Goal: Information Seeking & Learning: Learn about a topic

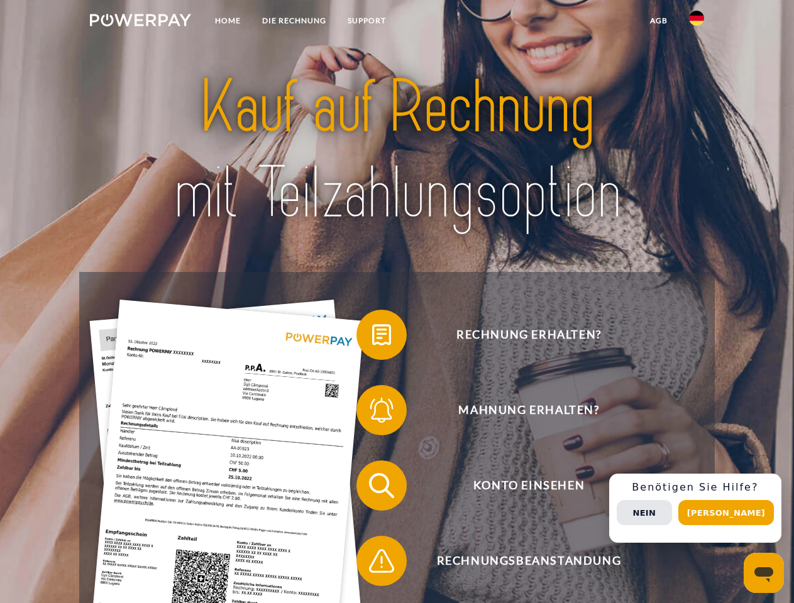
click at [140, 22] on img at bounding box center [140, 20] width 101 height 13
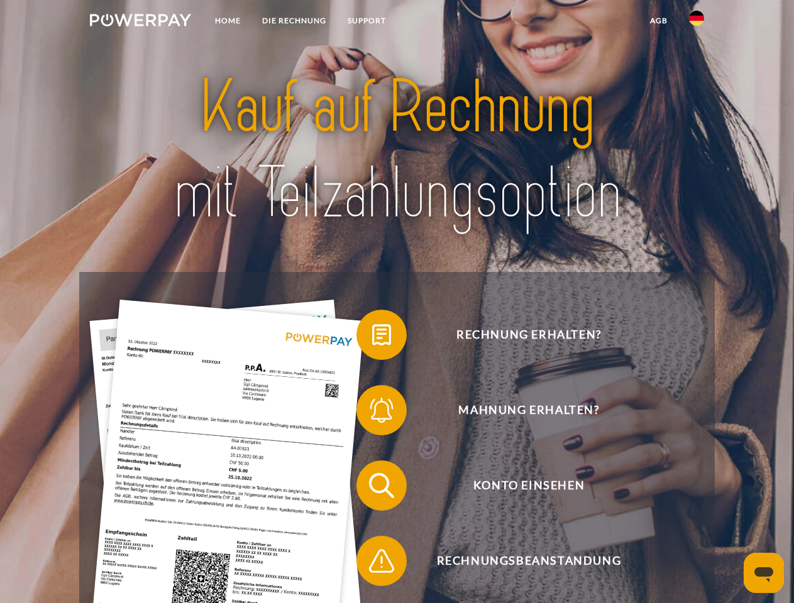
click at [696, 22] on img at bounding box center [696, 18] width 15 height 15
click at [658, 21] on link "agb" at bounding box center [658, 20] width 39 height 23
click at [372, 337] on span at bounding box center [362, 335] width 63 height 63
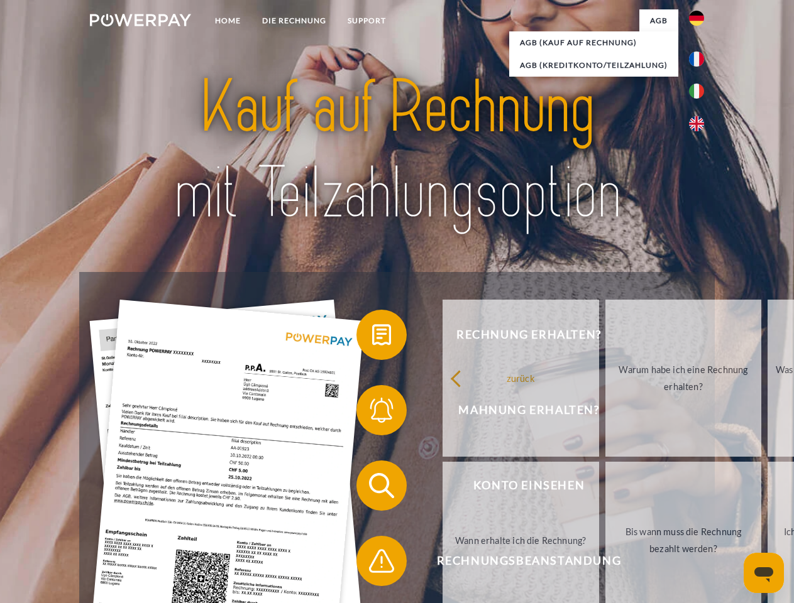
click at [372, 413] on span at bounding box center [362, 410] width 63 height 63
click at [605, 488] on link "Bis wann muss die Rechnung bezahlt werden?" at bounding box center [683, 540] width 156 height 157
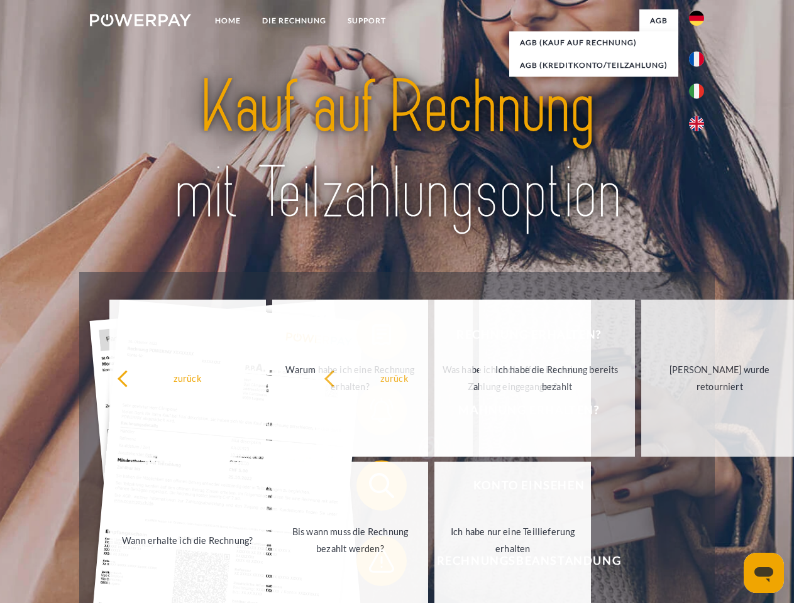
click at [372, 564] on span at bounding box center [362, 561] width 63 height 63
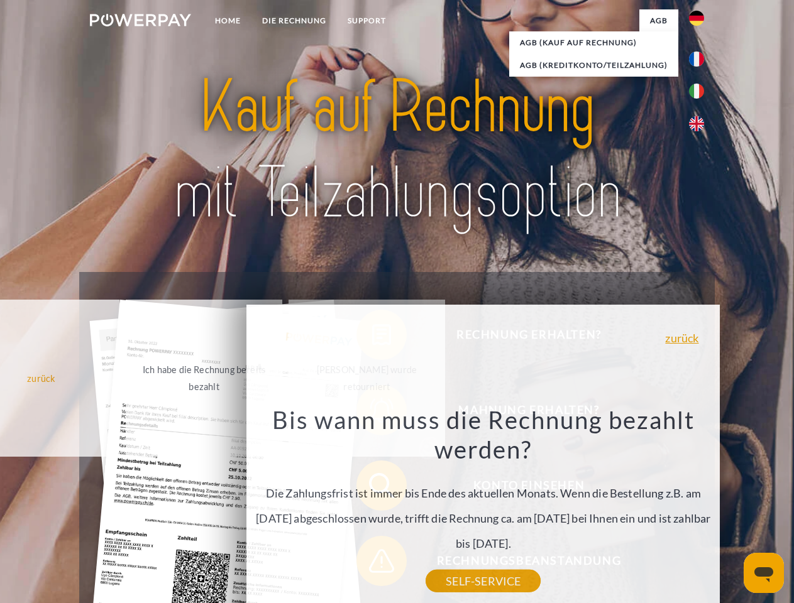
click at [699, 508] on div "Rechnung erhalten? Mahnung erhalten? Konto einsehen" at bounding box center [396, 523] width 635 height 503
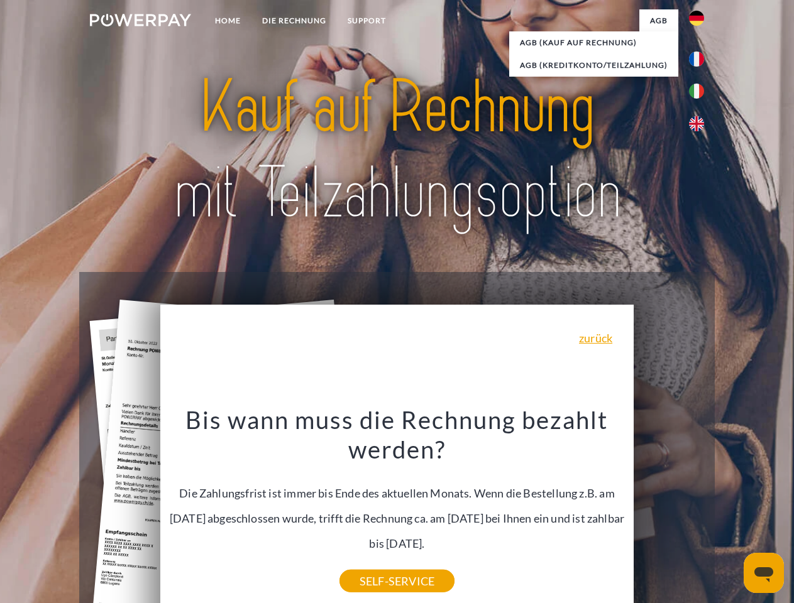
click at [669, 511] on span "Konto einsehen" at bounding box center [529, 486] width 308 height 50
click at [730, 513] on header "Home DIE RECHNUNG SUPPORT" at bounding box center [397, 434] width 794 height 868
